Goal: Information Seeking & Learning: Learn about a topic

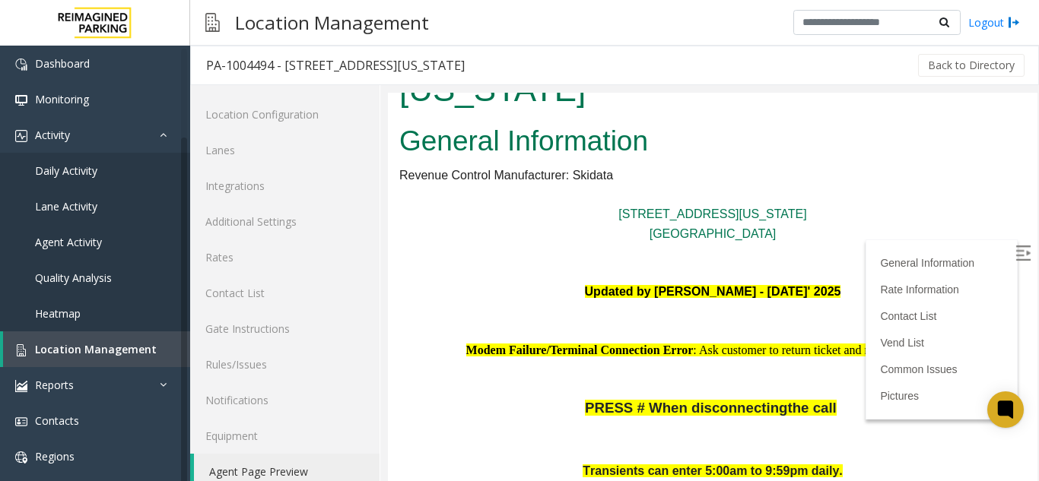
scroll to position [105, 0]
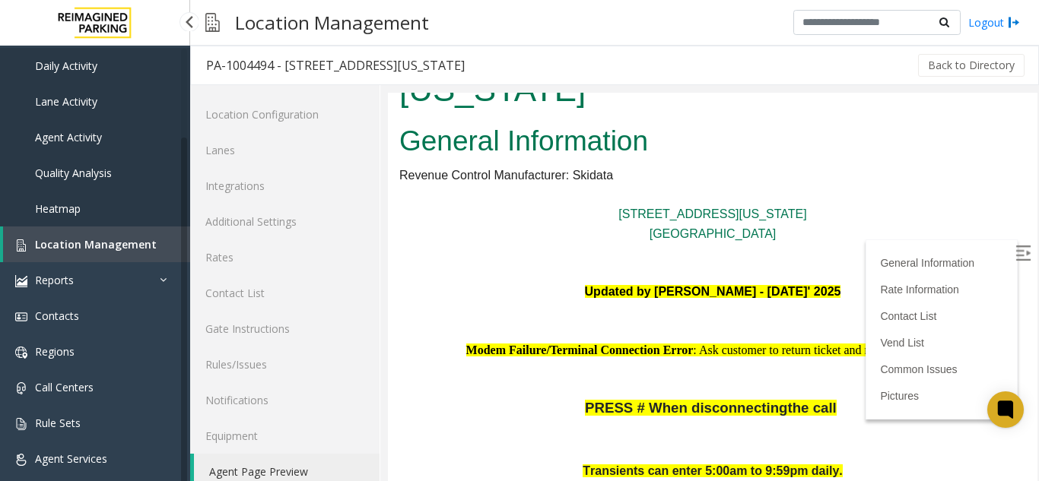
click at [87, 69] on span "Daily Activity" at bounding box center [66, 66] width 62 height 14
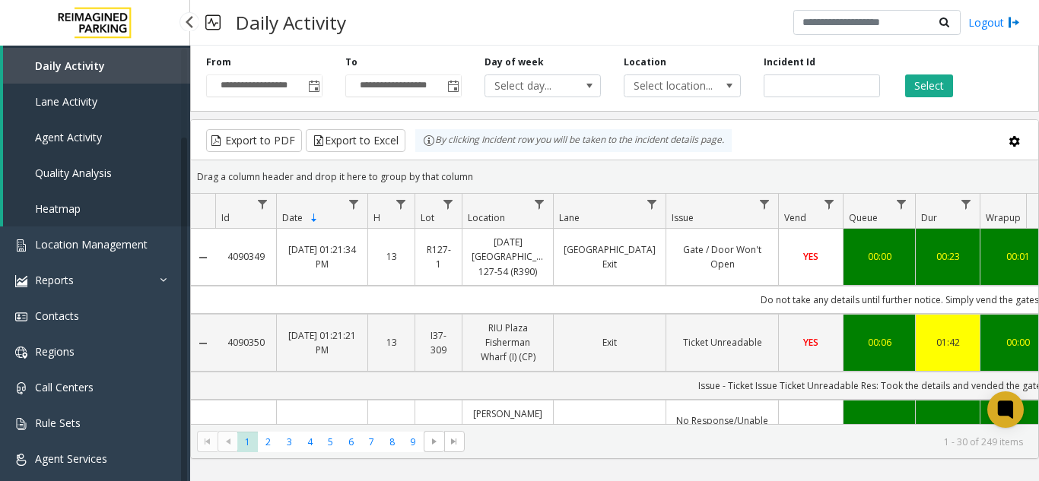
click at [91, 130] on span "Agent Activity" at bounding box center [68, 137] width 67 height 14
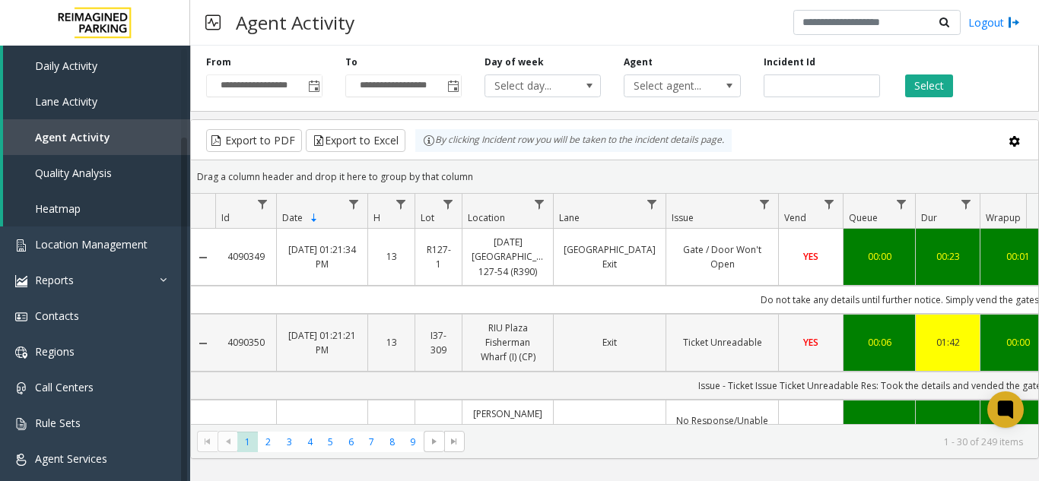
drag, startPoint x: 699, startPoint y: 227, endPoint x: 735, endPoint y: 329, distance: 107.3
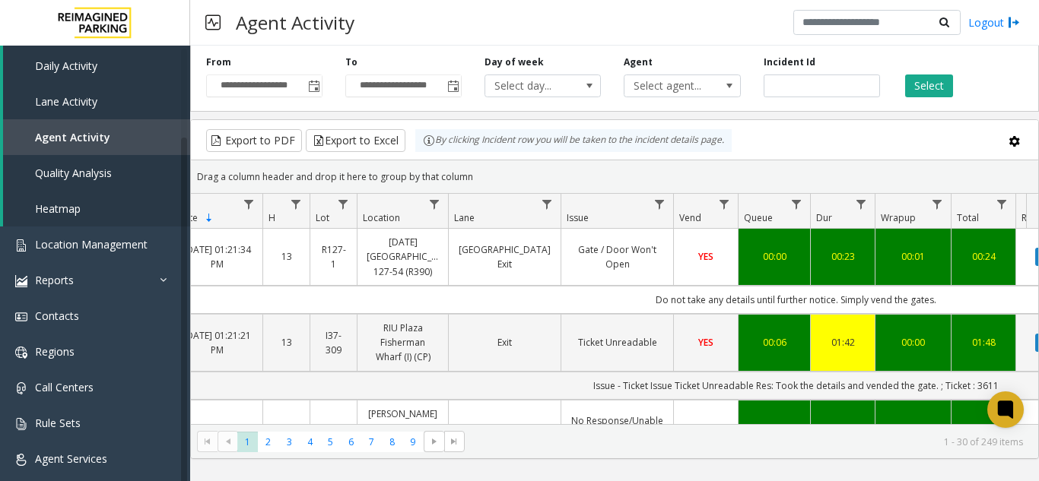
scroll to position [0, 200]
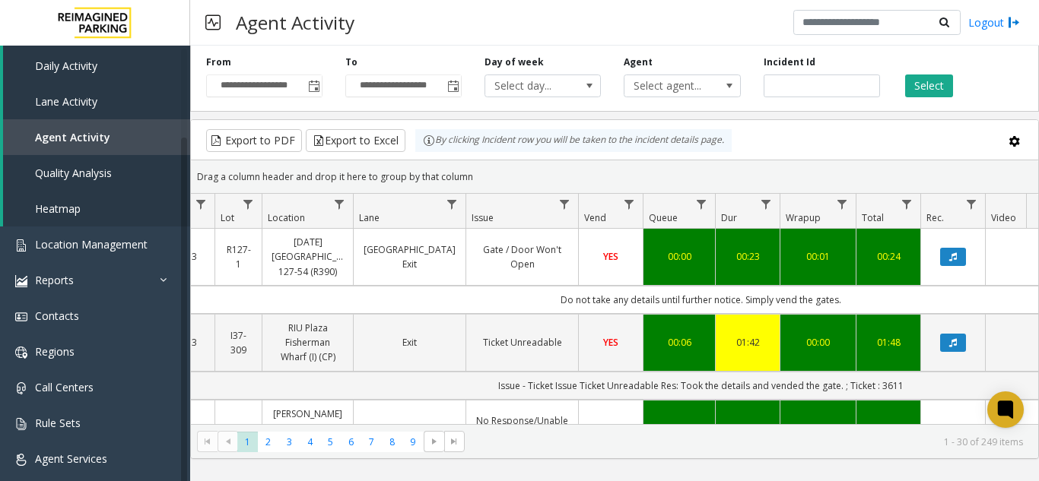
drag, startPoint x: 703, startPoint y: 290, endPoint x: 760, endPoint y: 289, distance: 57.0
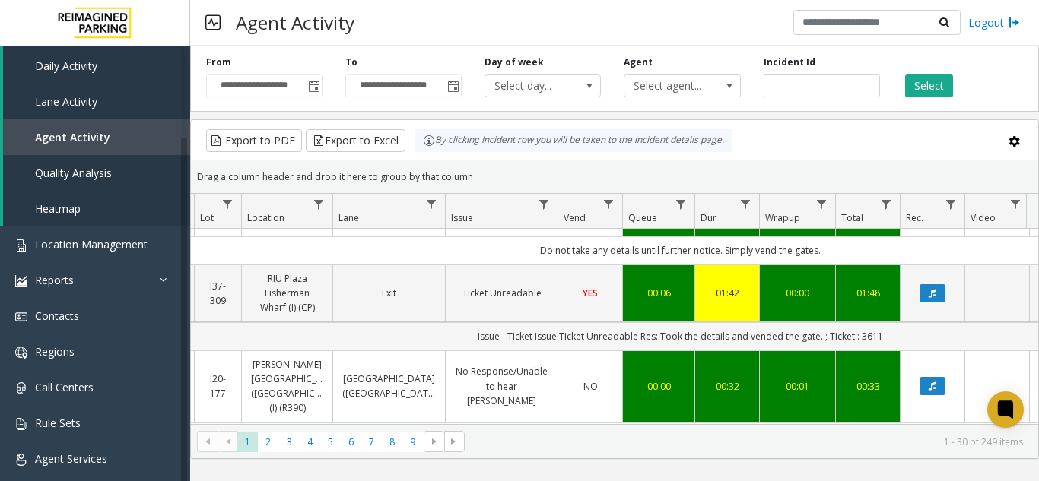
scroll to position [76, 221]
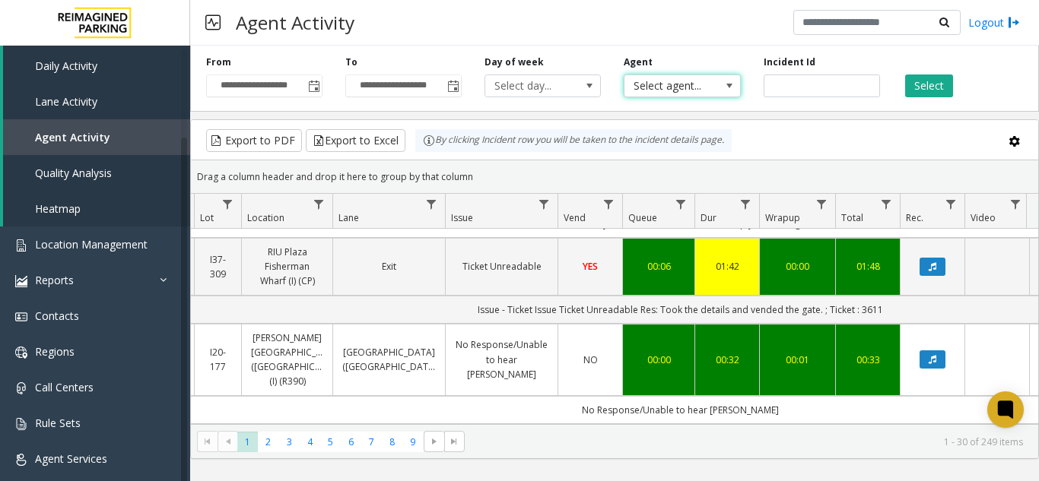
click at [661, 87] on span "Select agent..." at bounding box center [670, 85] width 92 height 21
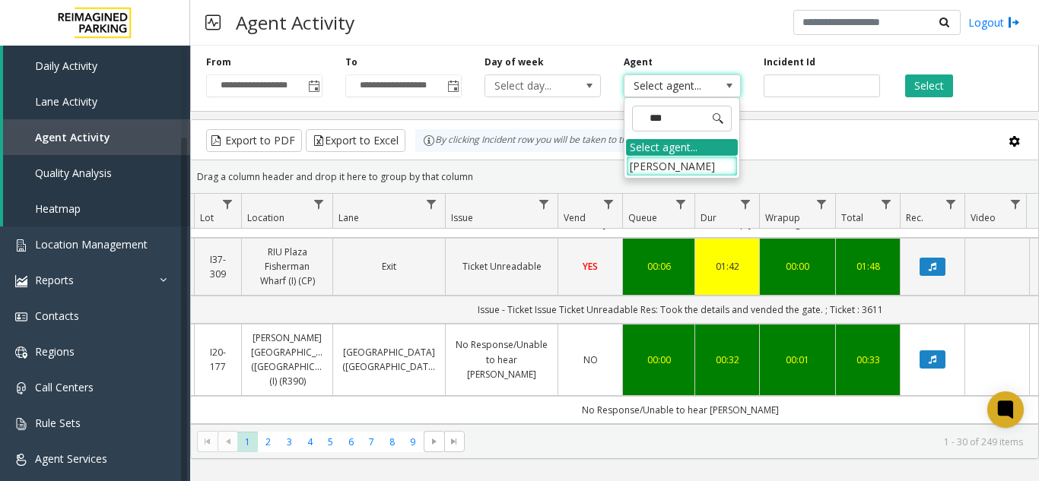
type input "****"
click at [682, 157] on li "[PERSON_NAME]" at bounding box center [682, 166] width 112 height 21
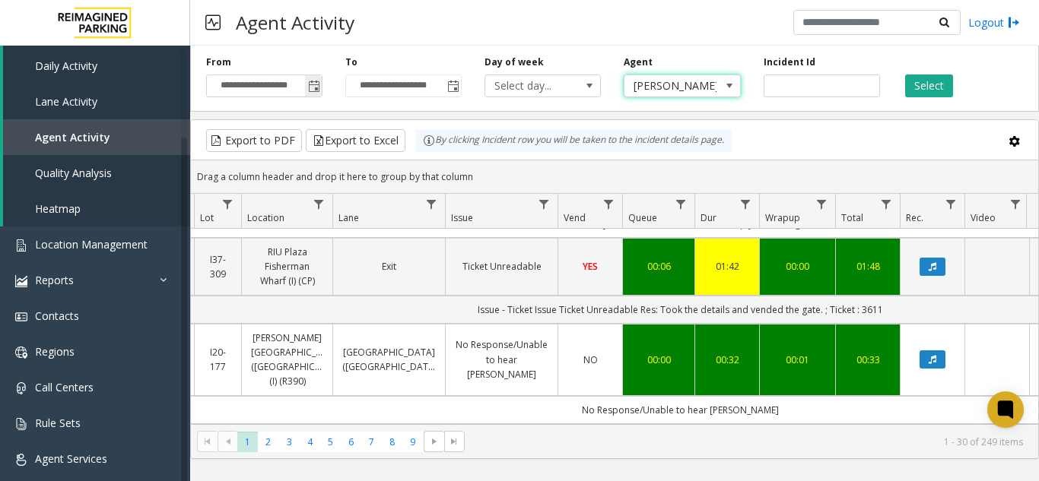
click at [315, 83] on span "Toggle popup" at bounding box center [314, 87] width 12 height 12
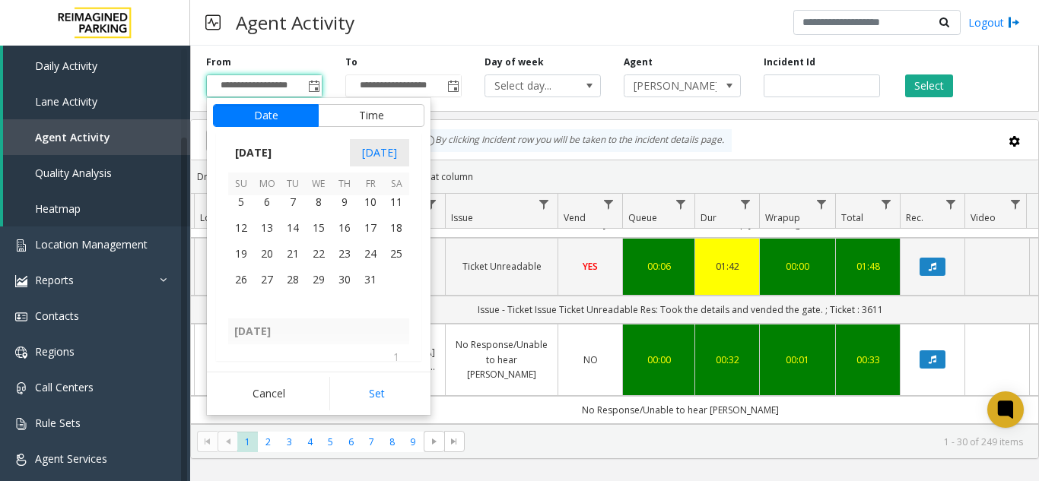
scroll to position [271446, 0]
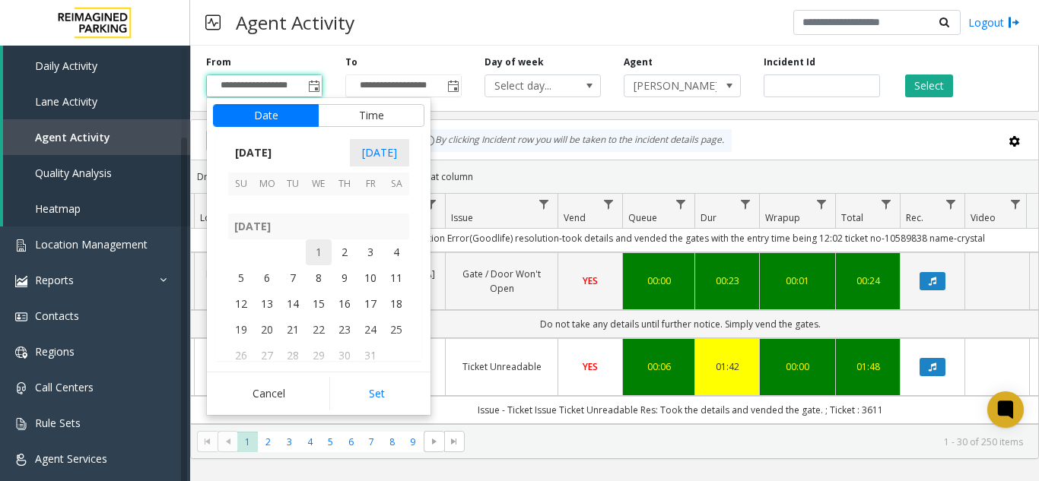
click at [308, 247] on span "1" at bounding box center [319, 253] width 26 height 26
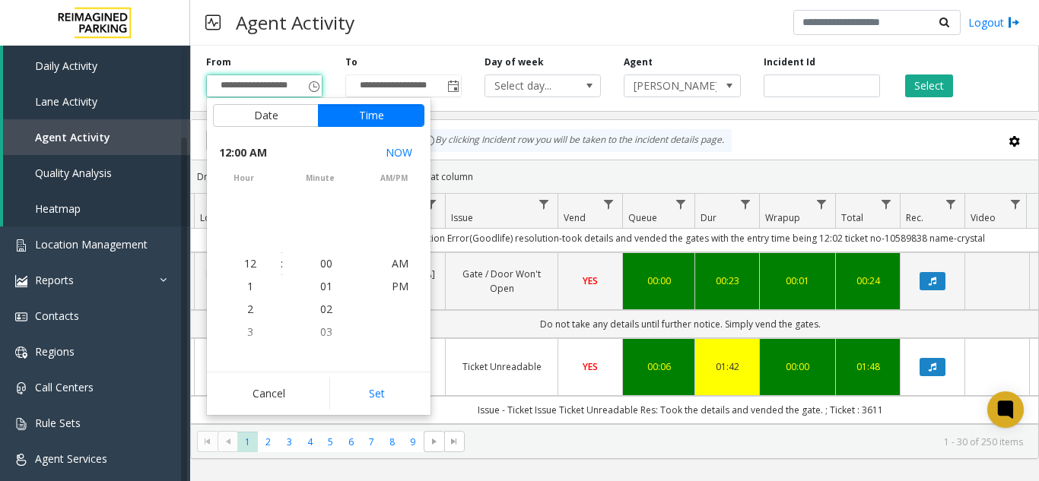
scroll to position [271490, 0]
click at [363, 396] on button "Set" at bounding box center [377, 393] width 96 height 33
type input "**********"
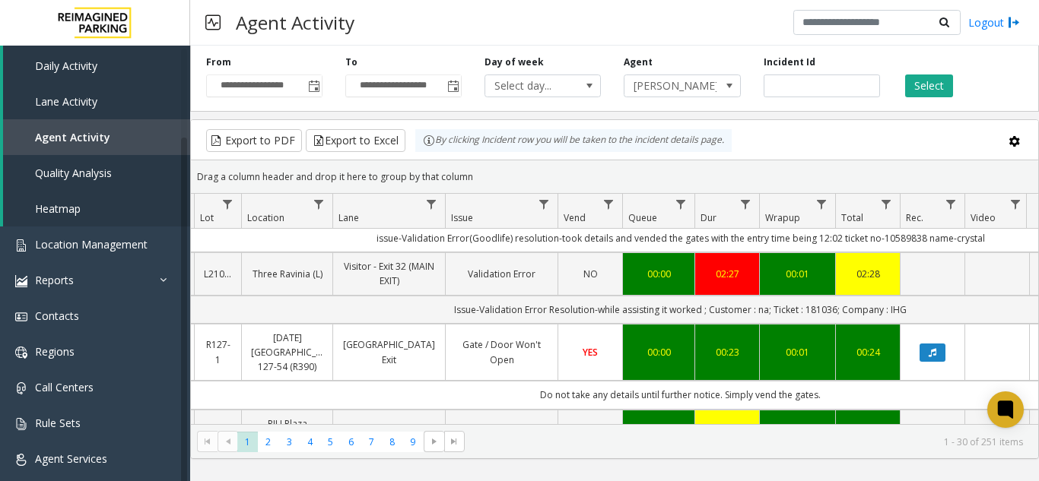
click at [915, 103] on div "**********" at bounding box center [614, 76] width 849 height 72
click at [917, 84] on button "Select" at bounding box center [929, 86] width 48 height 23
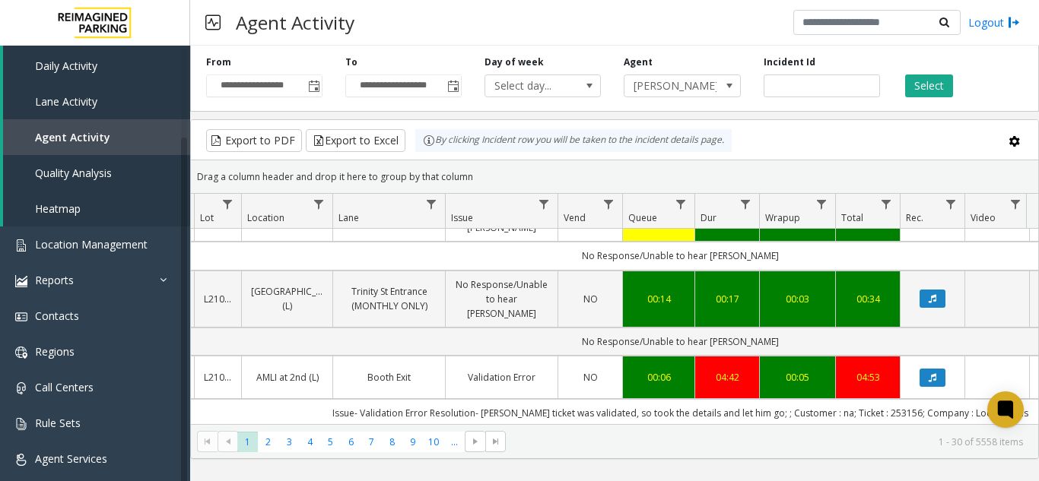
scroll to position [228, 221]
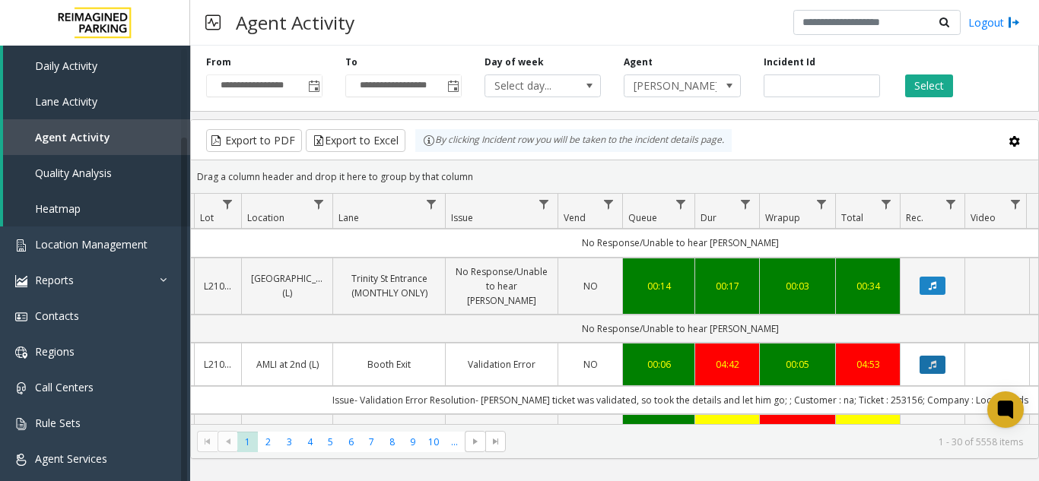
click at [929, 360] on icon "Data table" at bounding box center [933, 364] width 8 height 9
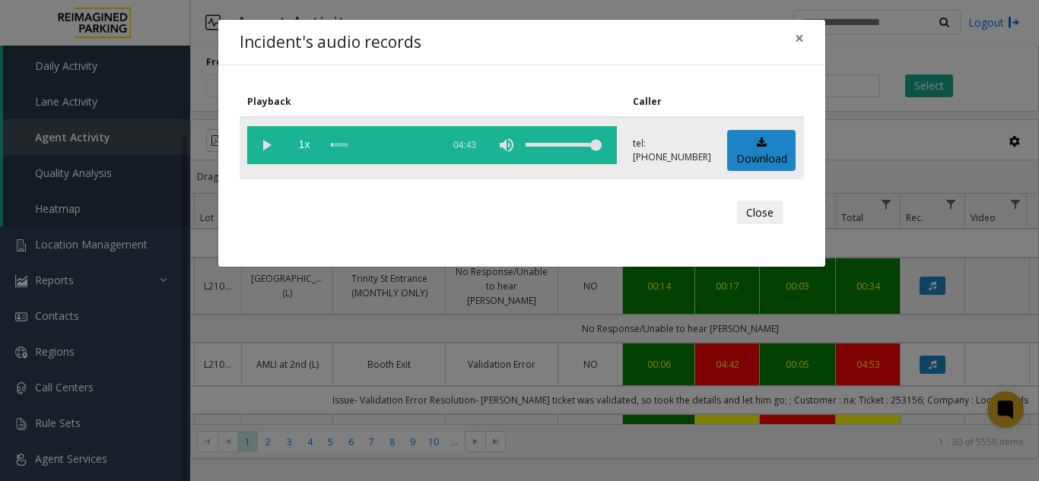
click at [271, 141] on vg-play-pause at bounding box center [266, 145] width 38 height 38
click at [262, 141] on vg-play-pause at bounding box center [266, 145] width 38 height 38
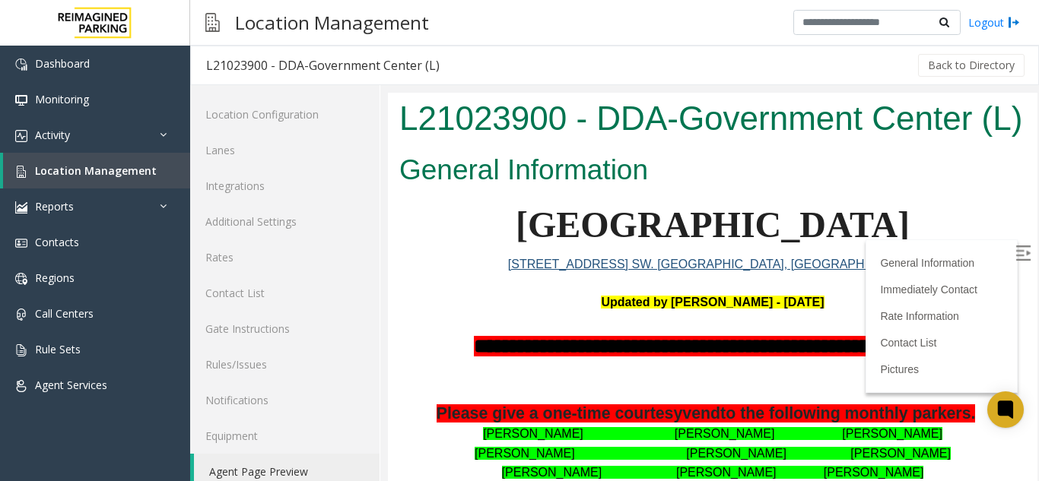
click at [1015, 251] on img at bounding box center [1022, 253] width 15 height 15
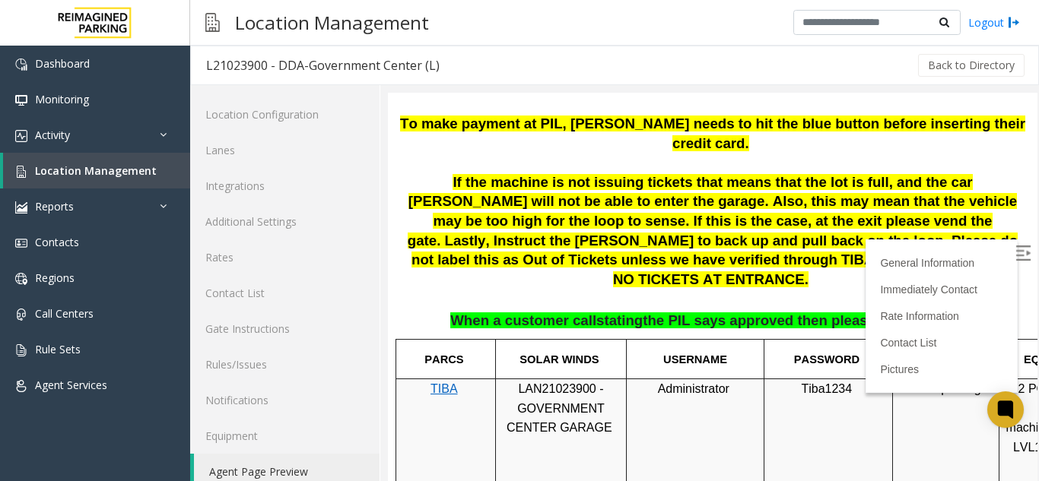
scroll to position [608, 0]
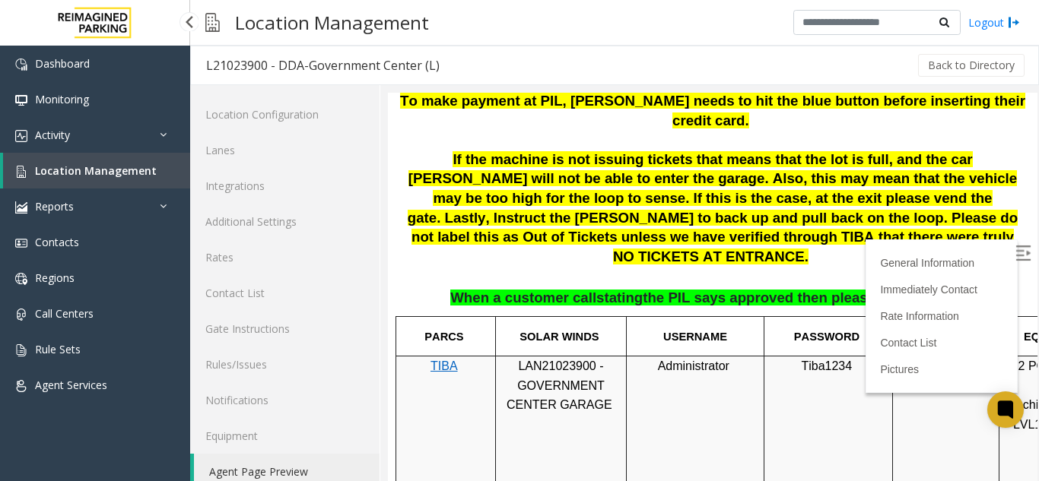
click at [124, 178] on link "Location Management" at bounding box center [96, 171] width 187 height 36
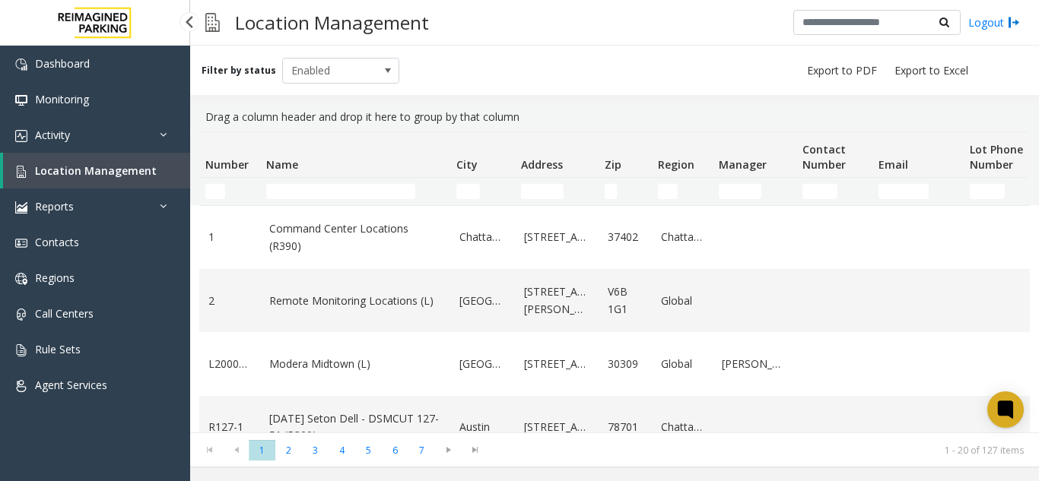
click at [146, 179] on link "Location Management" at bounding box center [96, 171] width 187 height 36
click at [310, 196] on input "Name Filter" at bounding box center [340, 191] width 149 height 15
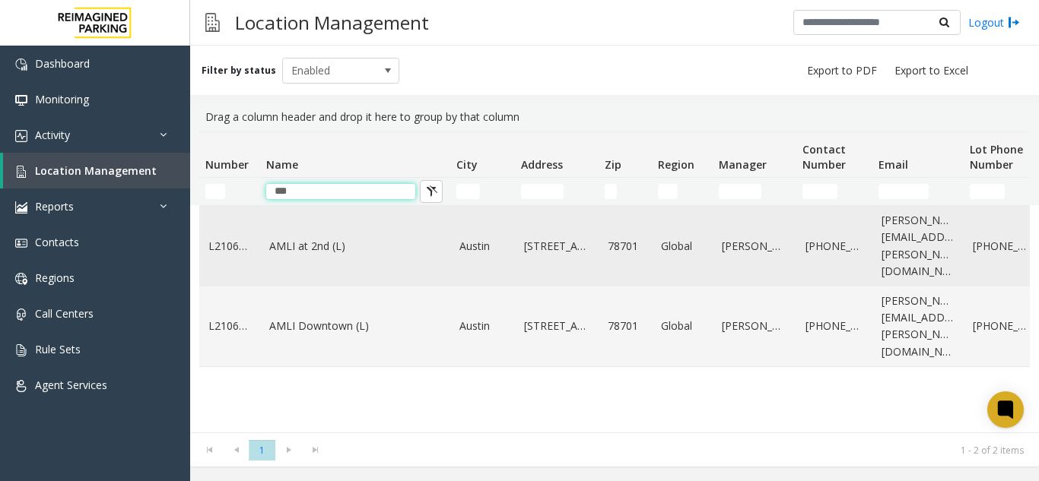
type input "***"
click at [334, 227] on td "AMLI at 2nd (L)" at bounding box center [355, 246] width 190 height 81
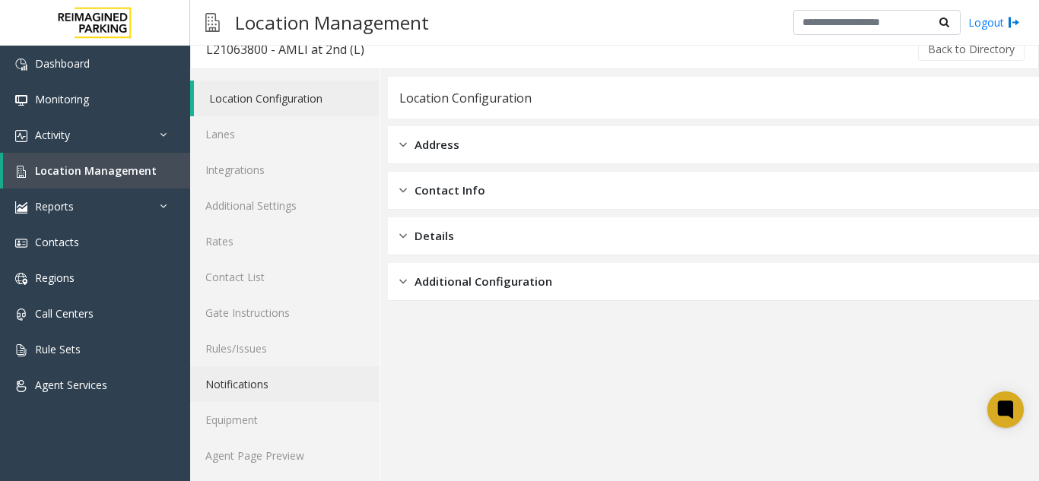
scroll to position [20, 0]
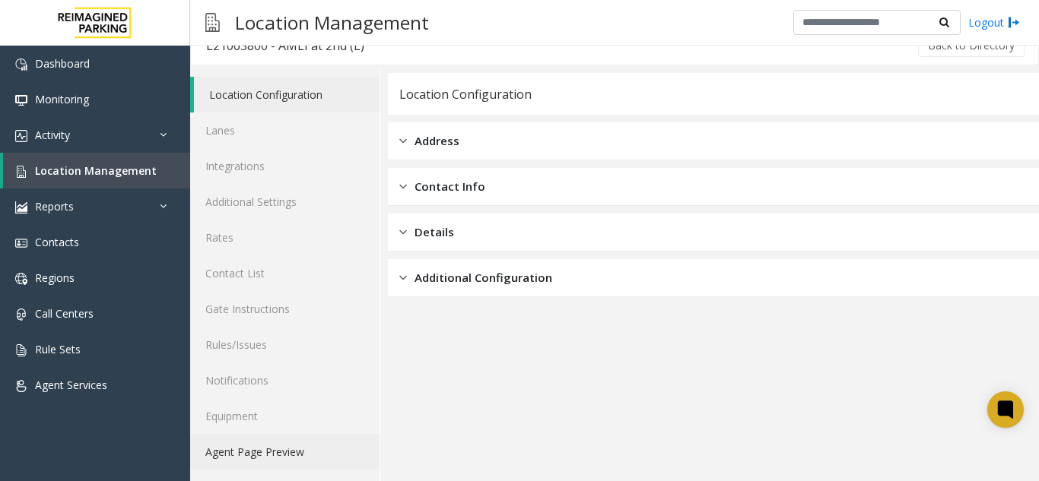
click at [276, 455] on link "Agent Page Preview" at bounding box center [284, 452] width 189 height 36
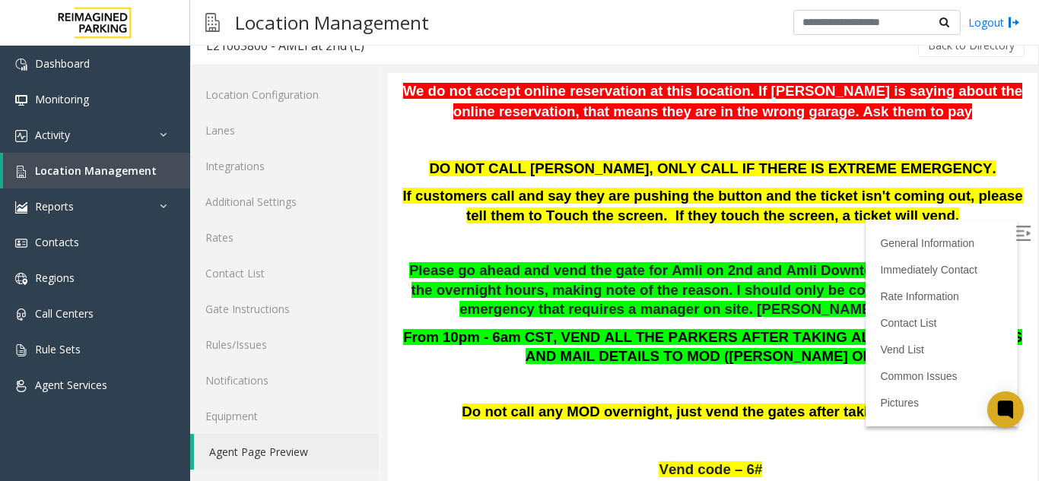
drag, startPoint x: 758, startPoint y: 510, endPoint x: 1001, endPoint y: 234, distance: 366.9
click at [1015, 234] on img at bounding box center [1022, 233] width 15 height 15
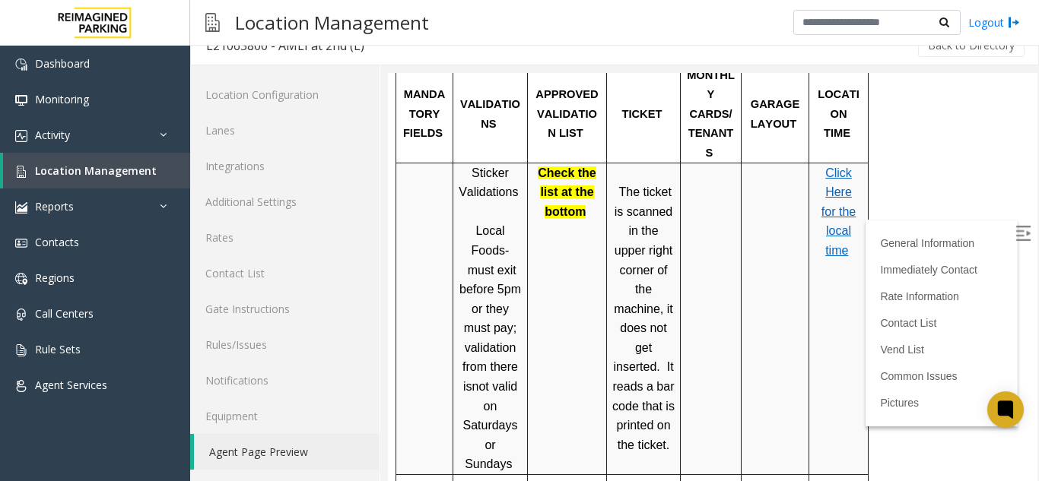
scroll to position [1293, 0]
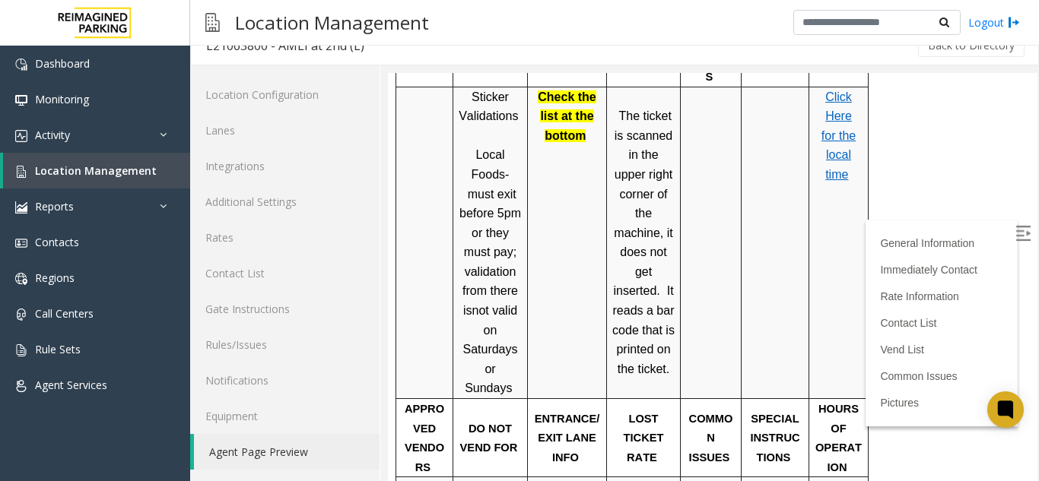
click at [838, 119] on span "Click Here for the local time" at bounding box center [838, 135] width 34 height 90
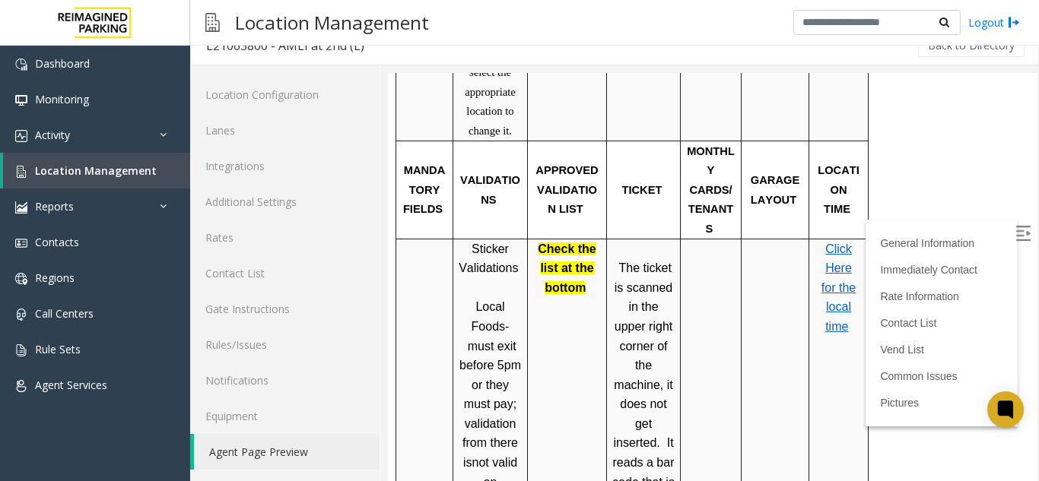
scroll to position [1217, 0]
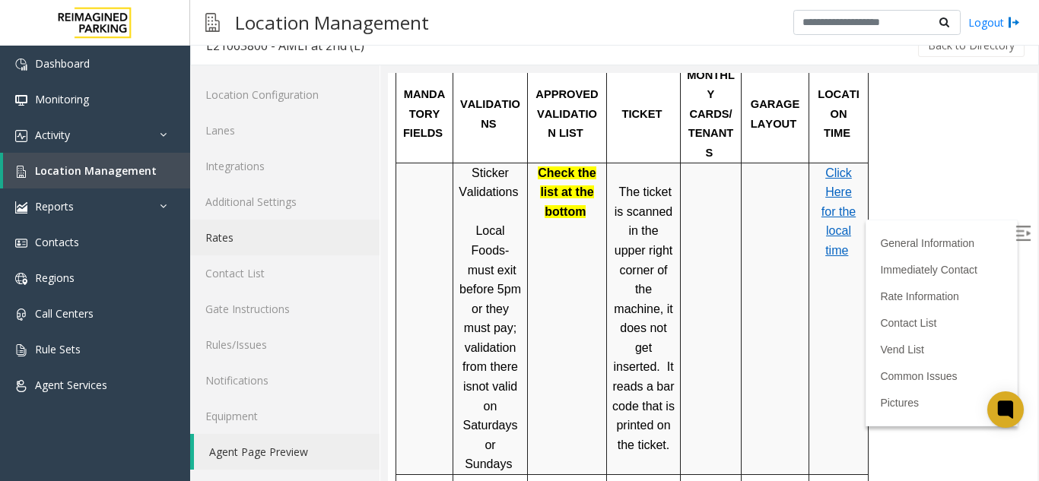
click at [287, 231] on link "Rates" at bounding box center [284, 238] width 189 height 36
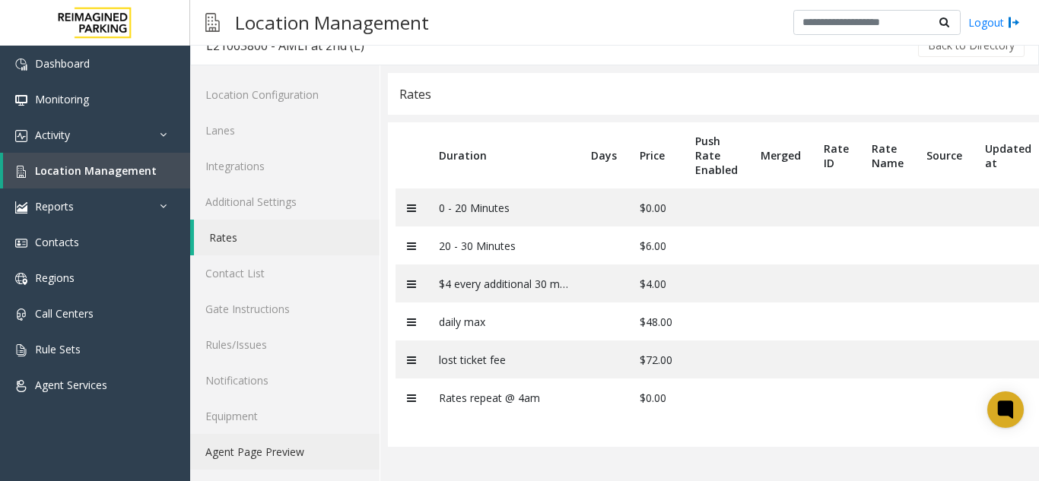
click at [317, 460] on link "Agent Page Preview" at bounding box center [284, 452] width 189 height 36
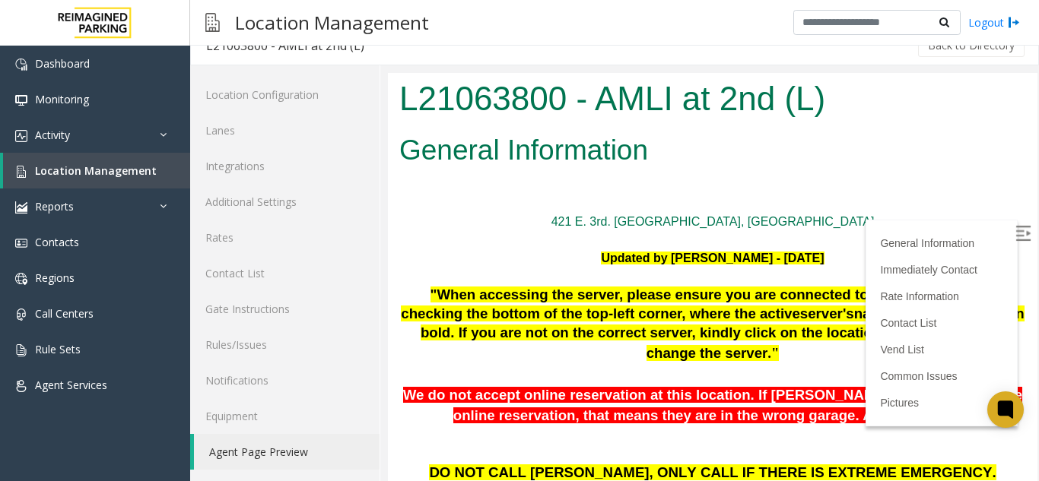
click at [1015, 239] on img at bounding box center [1022, 233] width 15 height 15
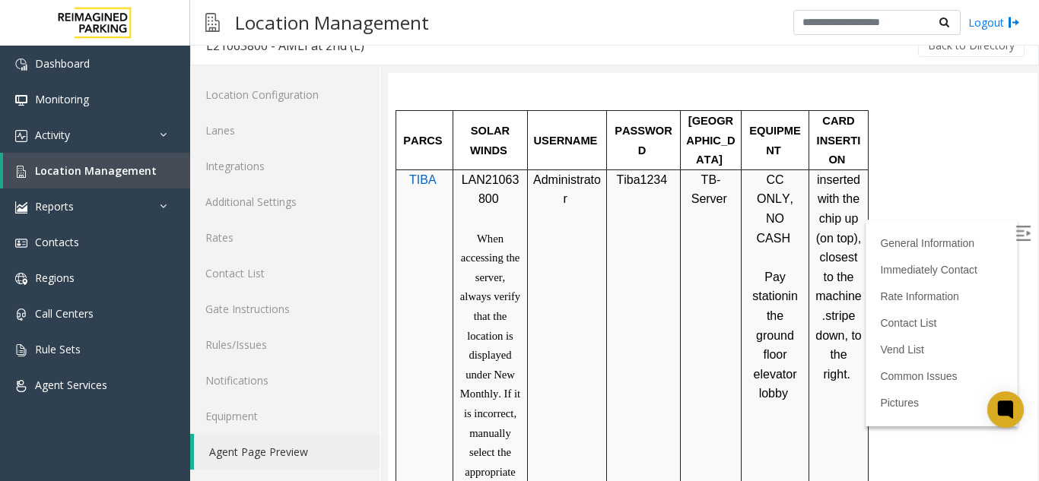
scroll to position [913, 0]
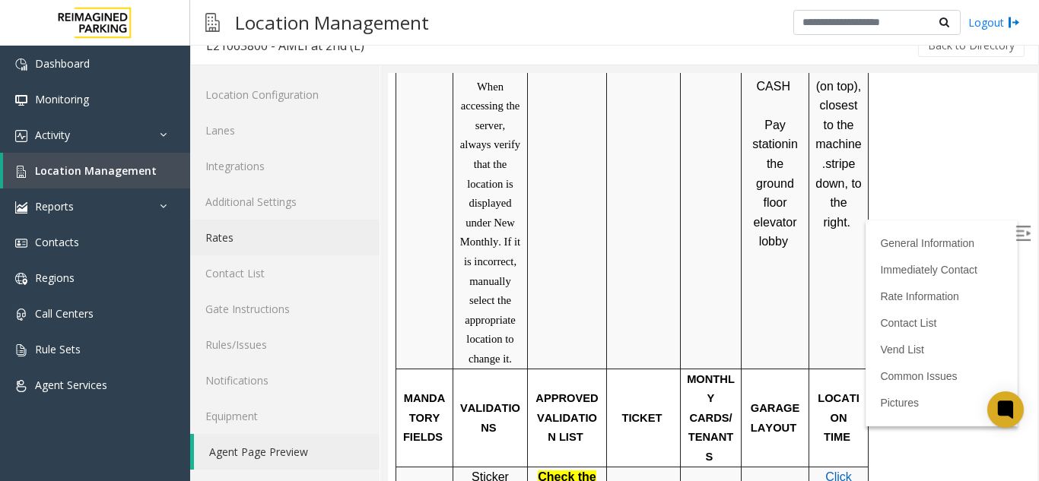
click at [268, 231] on link "Rates" at bounding box center [284, 238] width 189 height 36
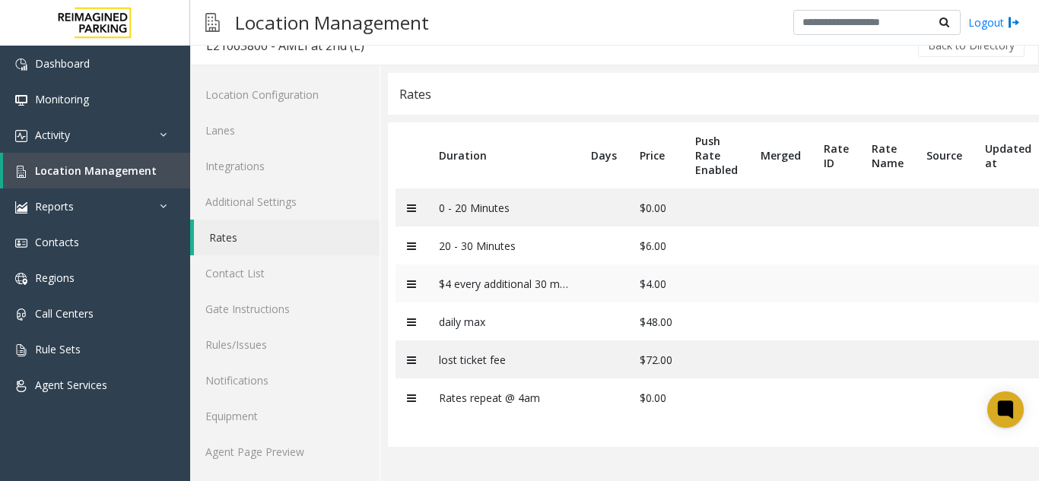
click at [408, 284] on icon at bounding box center [411, 284] width 9 height 11
click at [412, 281] on icon at bounding box center [411, 284] width 9 height 11
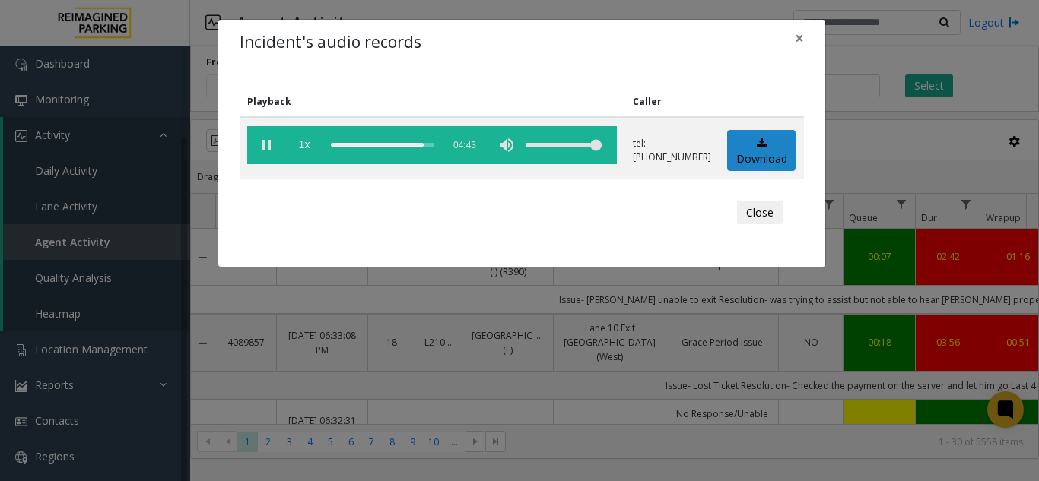
scroll to position [228, 221]
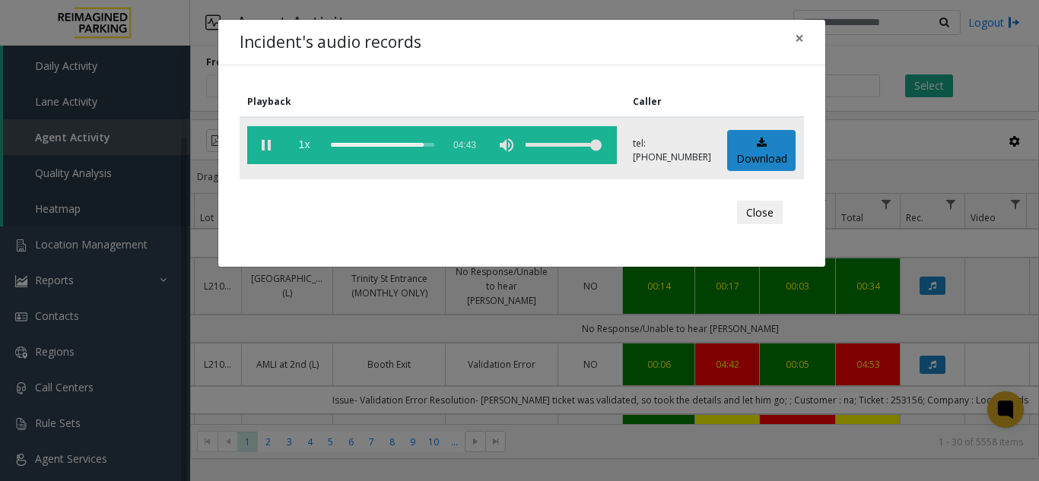
click at [269, 148] on vg-play-pause at bounding box center [266, 145] width 38 height 38
